Goal: Check status: Check status

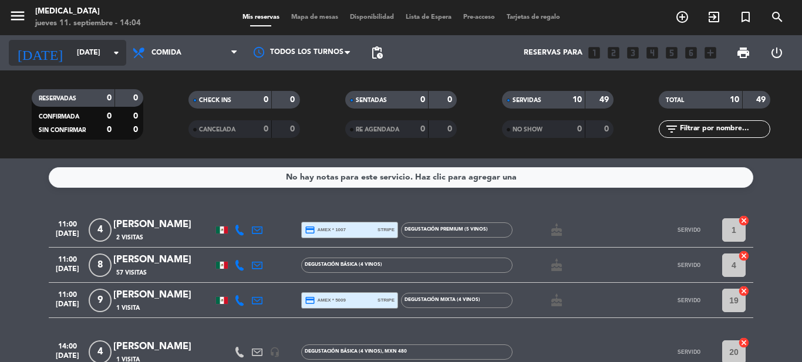
scroll to position [23, 0]
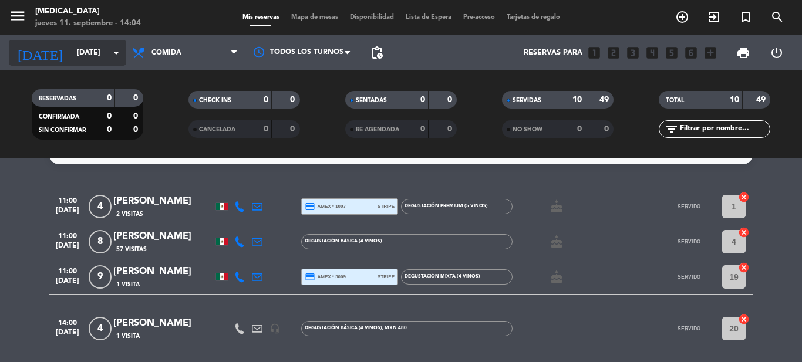
click at [95, 60] on input "[DATE]" at bounding box center [120, 53] width 99 height 20
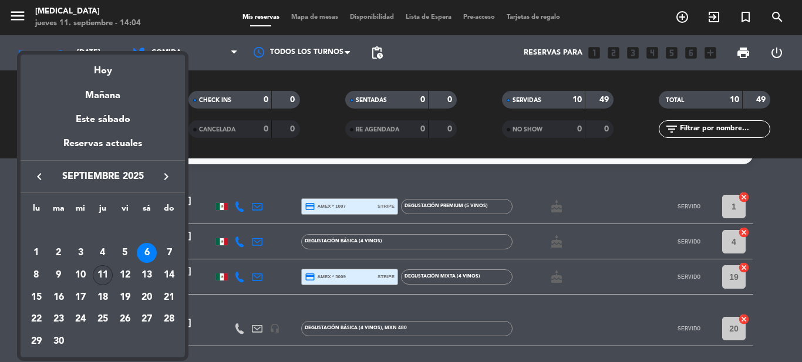
click at [107, 281] on div "11" at bounding box center [103, 275] width 20 height 20
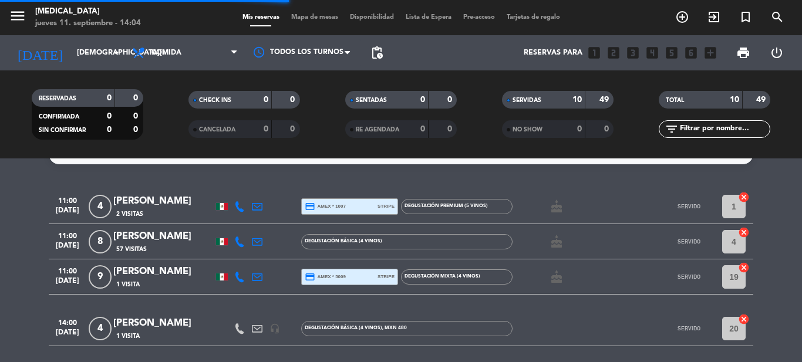
scroll to position [0, 0]
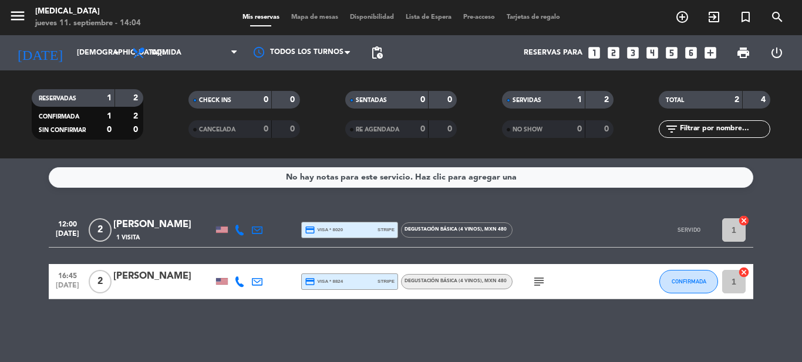
click at [570, 227] on div at bounding box center [565, 229] width 106 height 35
click at [793, 206] on div "No hay notas para este servicio. Haz clic para agregar una 12:00 [DATE] 2 [PERS…" at bounding box center [401, 260] width 802 height 204
click at [538, 285] on icon "subject" at bounding box center [539, 282] width 14 height 14
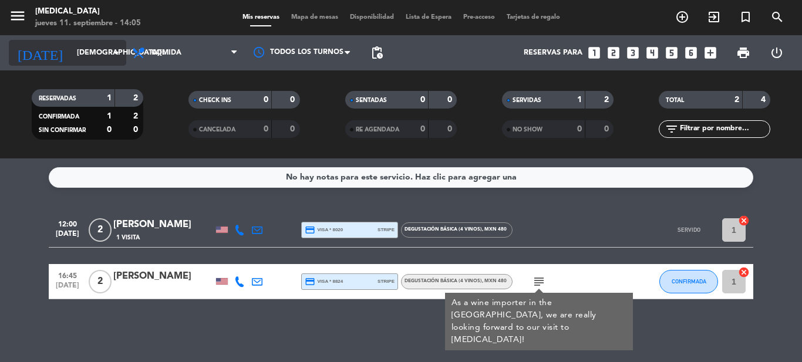
click at [71, 46] on input "[DEMOGRAPHIC_DATA][DATE]" at bounding box center [120, 53] width 99 height 20
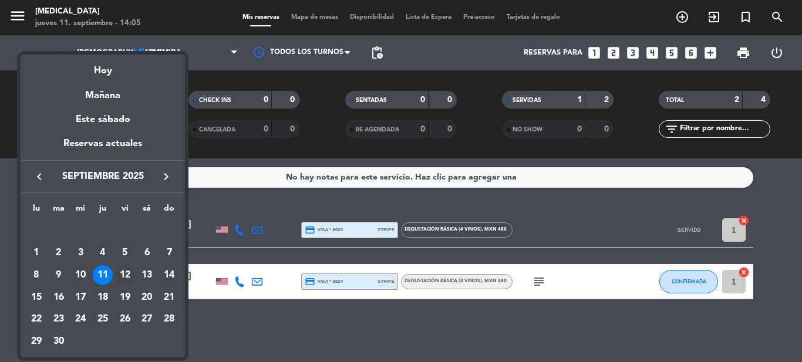
click at [131, 273] on div "12" at bounding box center [125, 275] width 20 height 20
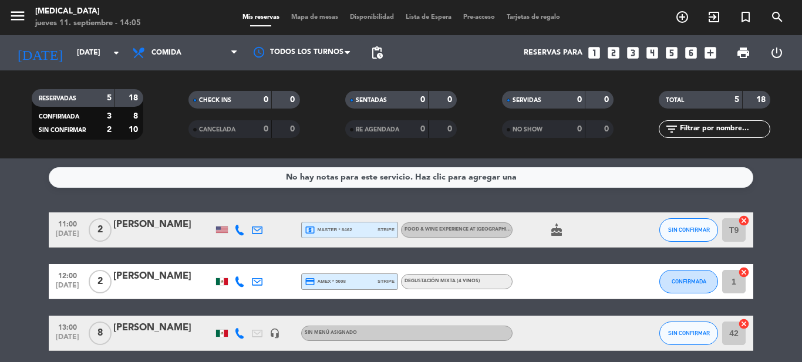
click at [786, 200] on div "No hay notas para este servicio. Haz clic para agregar una 11:00 [DATE] 2 [PERS…" at bounding box center [401, 260] width 802 height 204
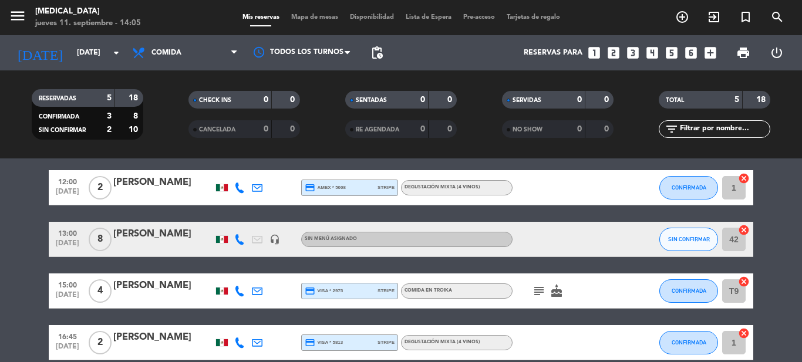
scroll to position [117, 0]
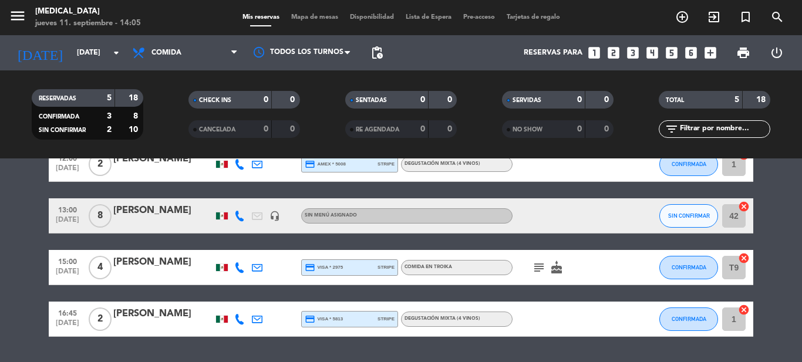
click at [537, 266] on icon "subject" at bounding box center [539, 268] width 14 height 14
click at [795, 240] on bookings-row "11:00 [DATE] 2 [PERSON_NAME] local_atm master * 8462 stripe Food & Wine experie…" at bounding box center [401, 216] width 802 height 242
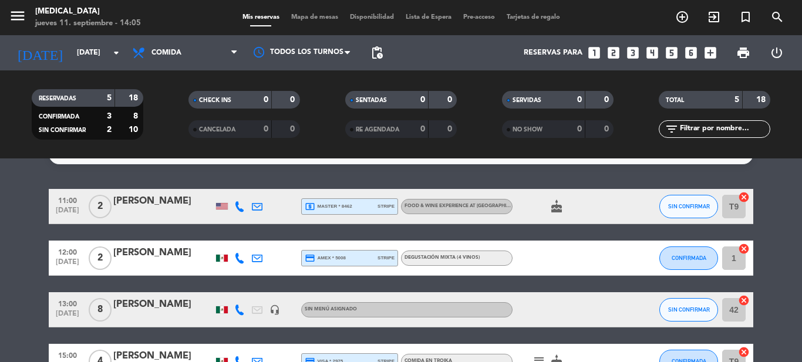
scroll to position [0, 0]
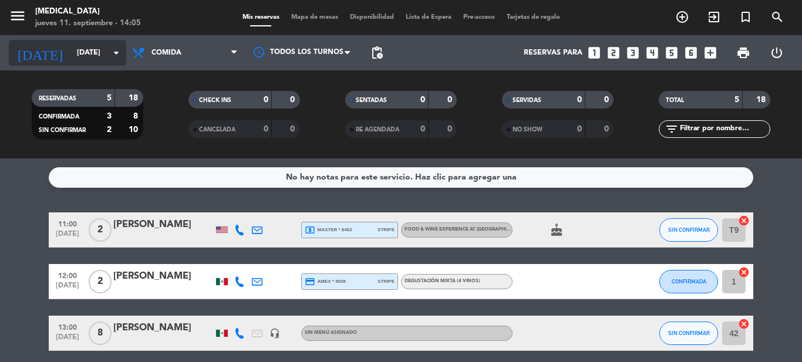
click at [79, 55] on input "[DATE]" at bounding box center [120, 53] width 99 height 20
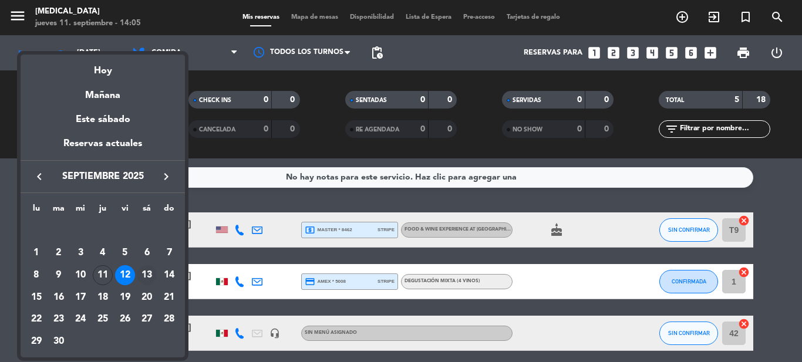
click at [149, 275] on div "13" at bounding box center [147, 275] width 20 height 20
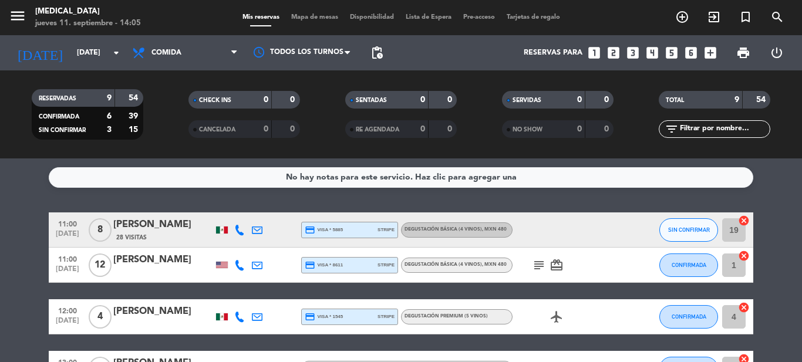
click at [536, 266] on icon "subject" at bounding box center [539, 265] width 14 height 14
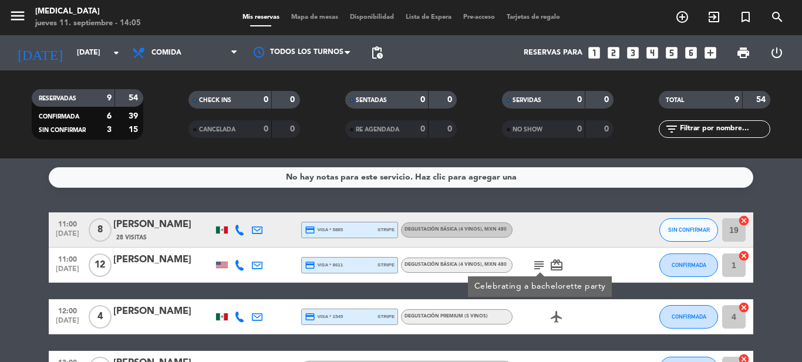
click at [524, 198] on div "No hay notas para este servicio. Haz clic para agregar una 11:00 [DATE] 8 [PERS…" at bounding box center [401, 260] width 802 height 204
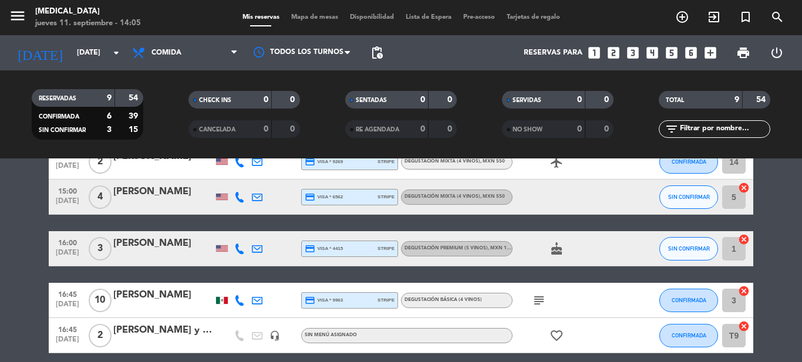
scroll to position [282, 0]
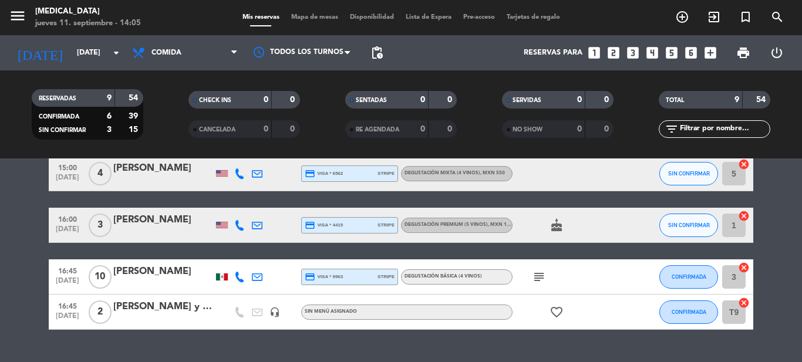
click at [542, 281] on icon "subject" at bounding box center [539, 277] width 14 height 14
click at [488, 351] on div "No hay notas para este servicio. Haz clic para agregar una 11:00 [DATE] 8 [PERS…" at bounding box center [401, 260] width 802 height 204
click at [92, 52] on input "[DATE]" at bounding box center [120, 53] width 99 height 20
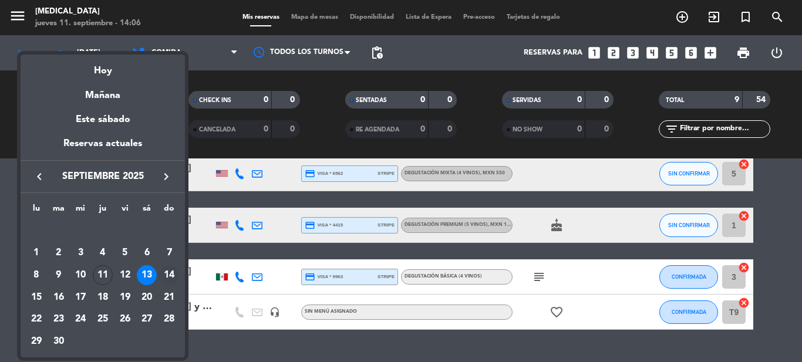
click at [168, 271] on div "14" at bounding box center [169, 275] width 20 height 20
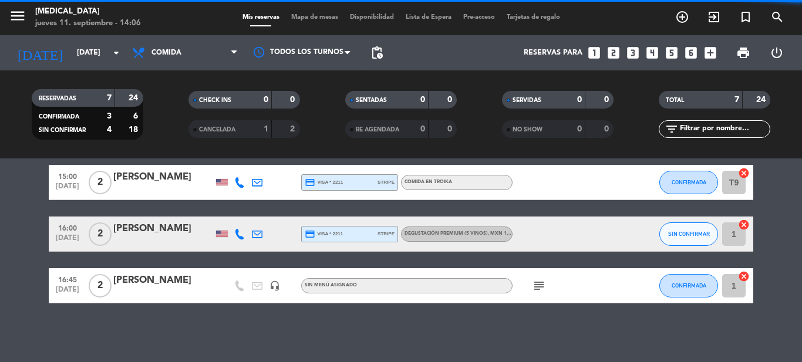
scroll to position [221, 0]
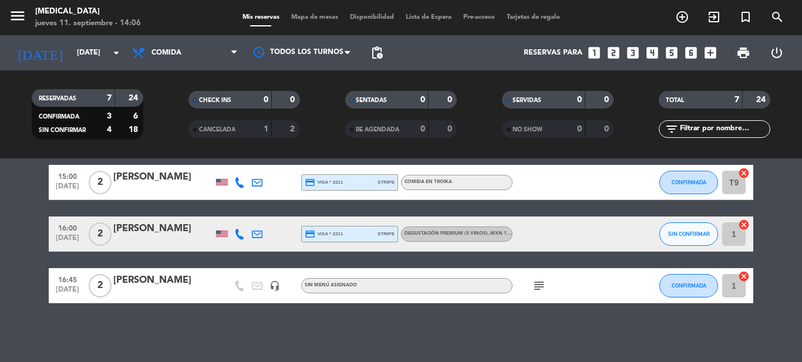
click at [535, 287] on icon "subject" at bounding box center [539, 286] width 14 height 14
click at [557, 327] on div "No hay notas para este servicio. Haz clic para agregar una 11:00 [DATE] 6 [PERS…" at bounding box center [401, 260] width 802 height 204
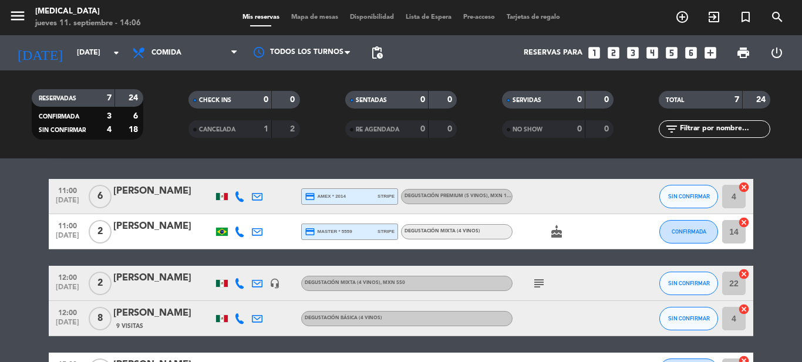
scroll to position [10, 0]
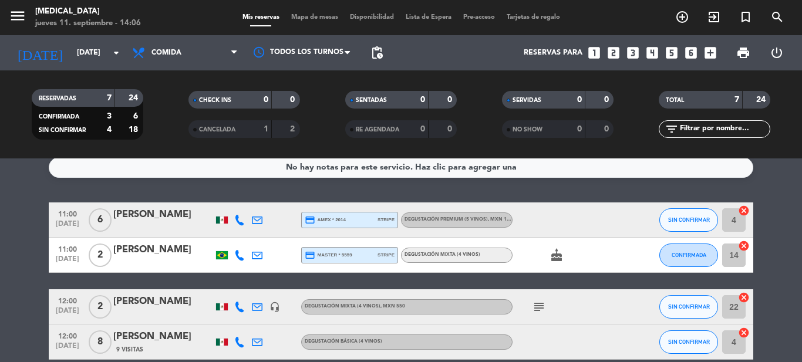
click at [537, 313] on icon "subject" at bounding box center [539, 307] width 14 height 14
click at [765, 208] on bookings-row "11:00 [DATE] 6 [PERSON_NAME] credit_card amex * 2014 stripe Degustación Premium…" at bounding box center [401, 359] width 802 height 312
click at [92, 62] on input "[DATE]" at bounding box center [120, 53] width 99 height 20
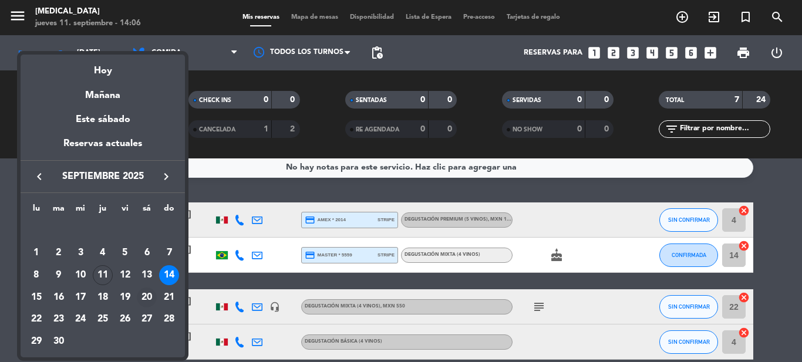
click at [150, 296] on div "20" at bounding box center [147, 298] width 20 height 20
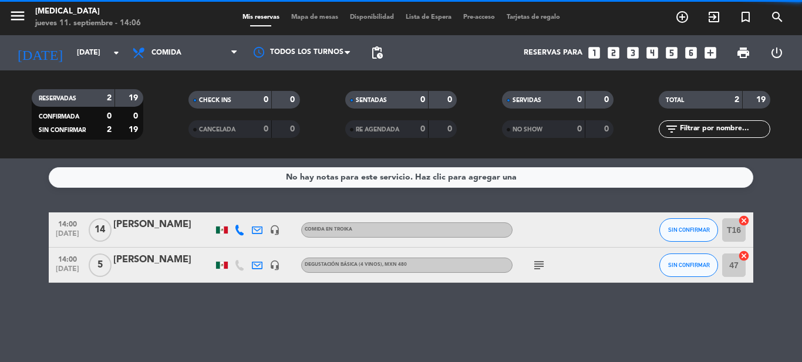
scroll to position [0, 0]
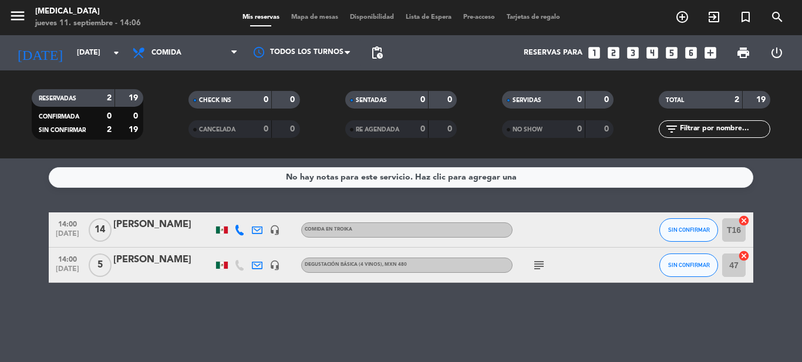
click at [537, 265] on icon "subject" at bounding box center [539, 265] width 14 height 14
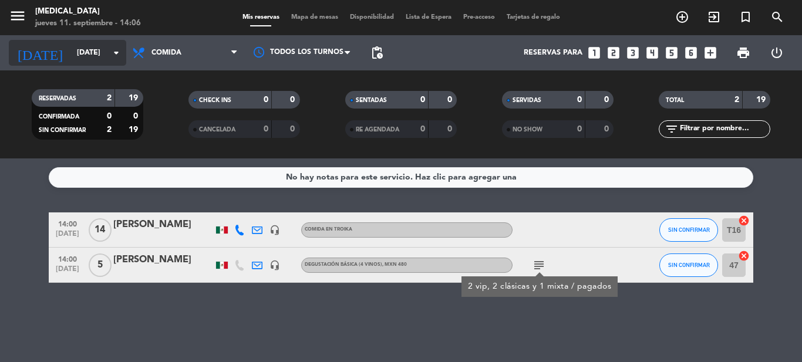
click at [83, 51] on input "[DATE]" at bounding box center [120, 53] width 99 height 20
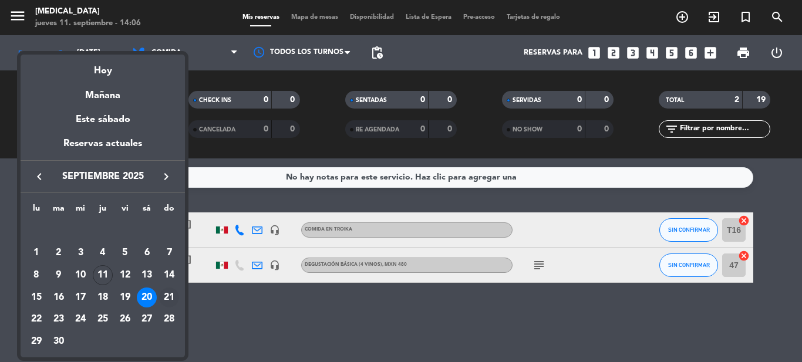
click at [171, 295] on div "21" at bounding box center [169, 298] width 20 height 20
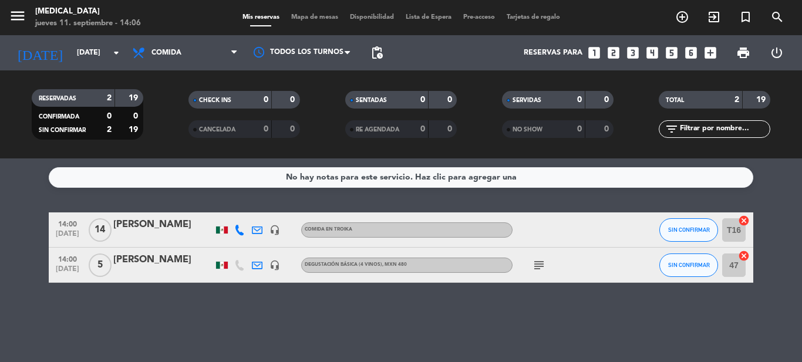
type input "[DATE]"
